Goal: Find specific page/section: Find specific page/section

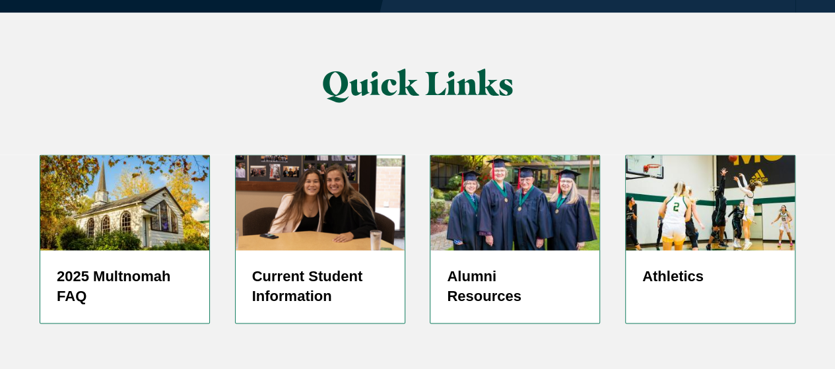
scroll to position [3364, 0]
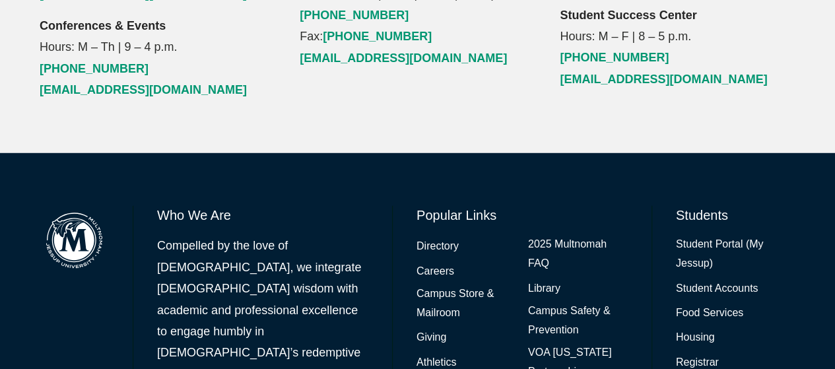
scroll to position [1811, 0]
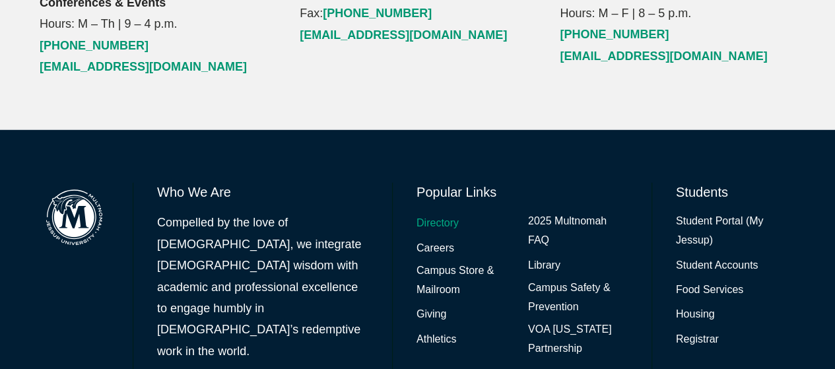
click at [443, 214] on link "Directory" at bounding box center [437, 223] width 42 height 19
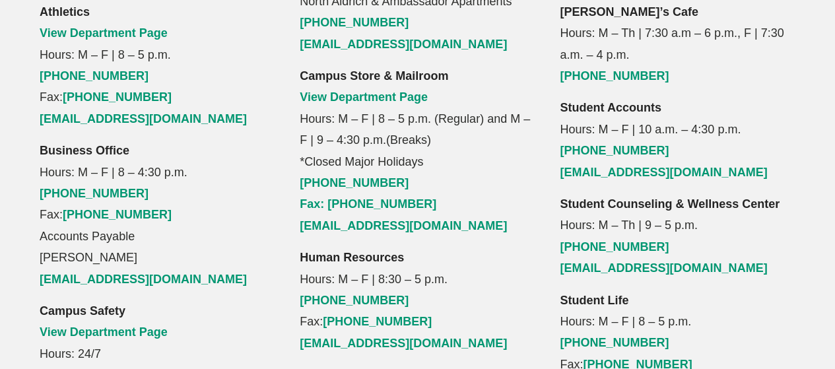
scroll to position [1811, 0]
